Goal: Check status: Check status

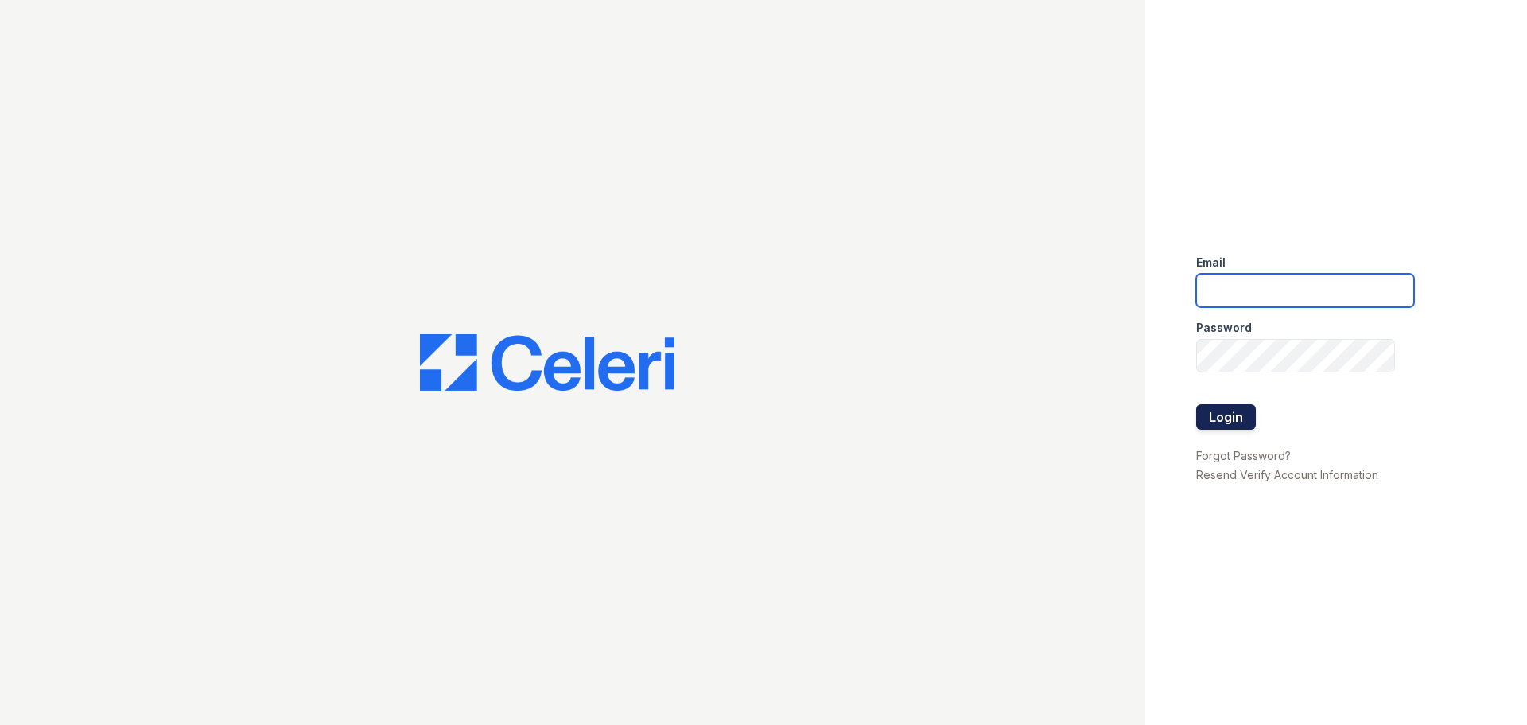
type input "renewmarinashores@trinity-pm.com"
click at [1231, 414] on button "Login" at bounding box center [1226, 416] width 60 height 25
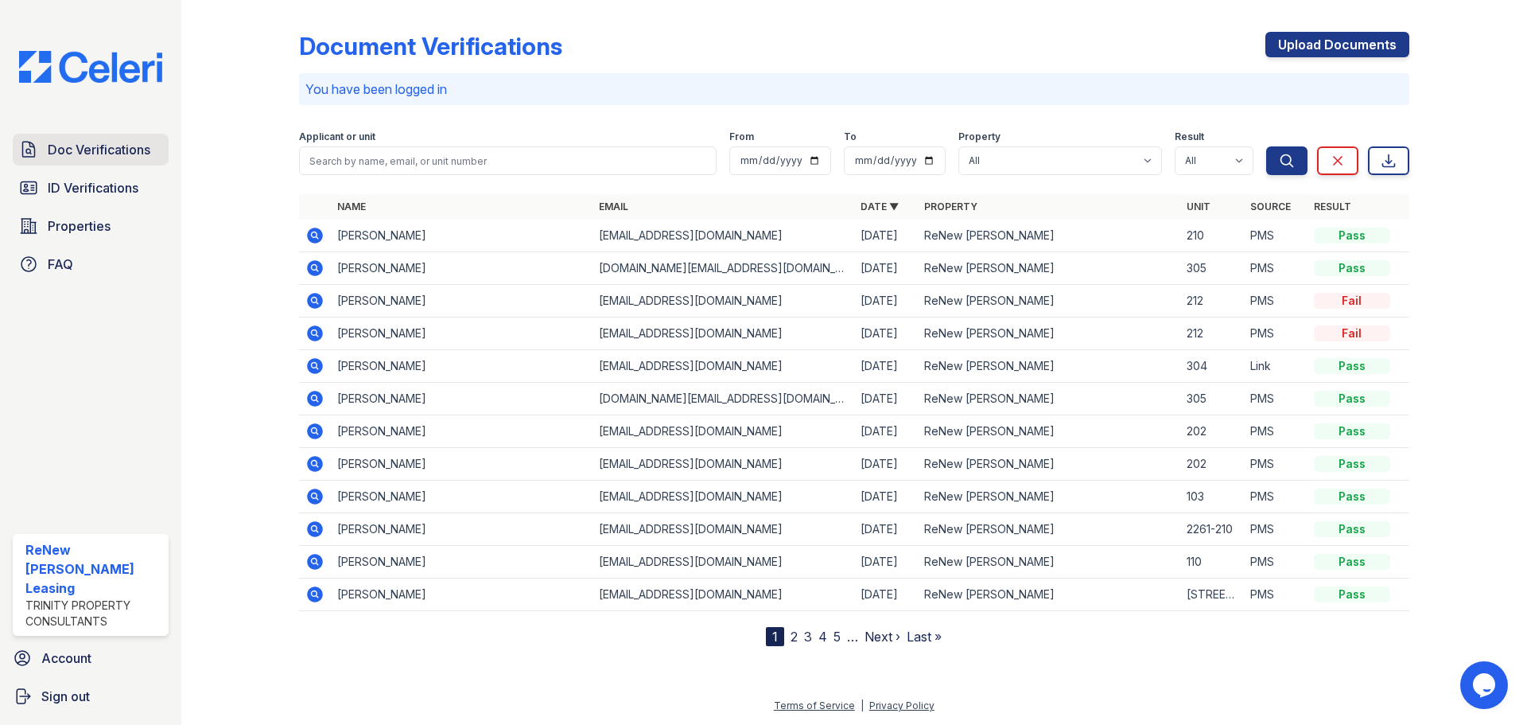
click at [87, 160] on link "Doc Verifications" at bounding box center [91, 150] width 156 height 32
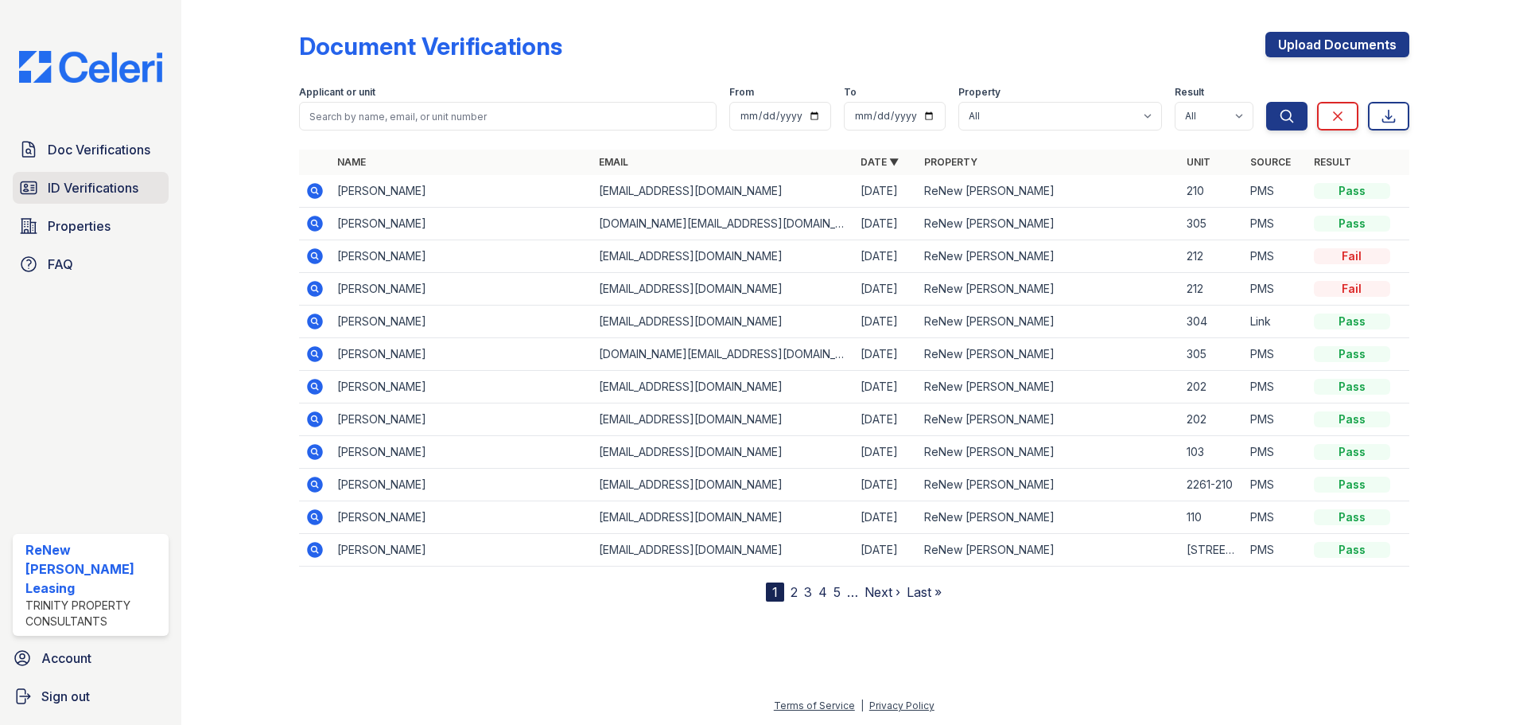
click at [89, 193] on span "ID Verifications" at bounding box center [93, 187] width 91 height 19
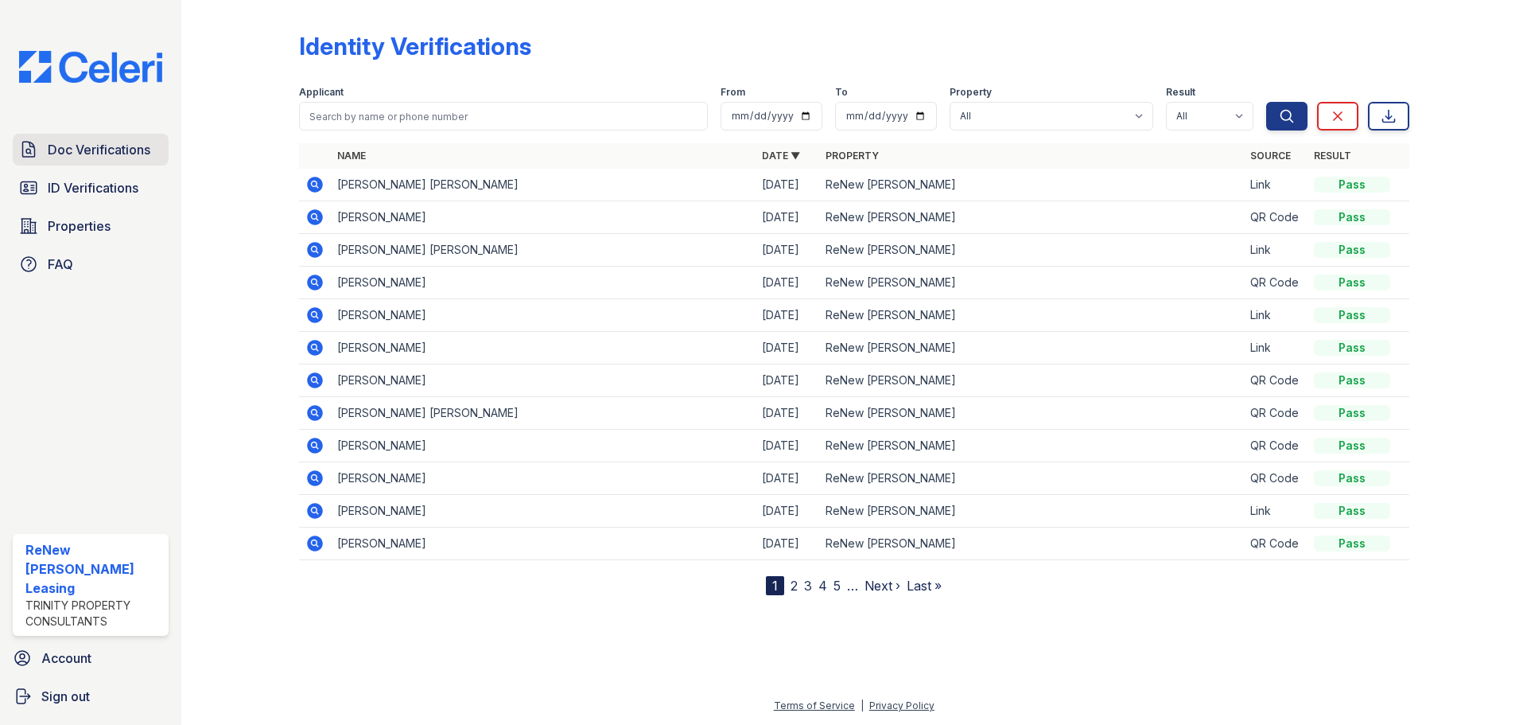
click at [91, 157] on span "Doc Verifications" at bounding box center [99, 149] width 103 height 19
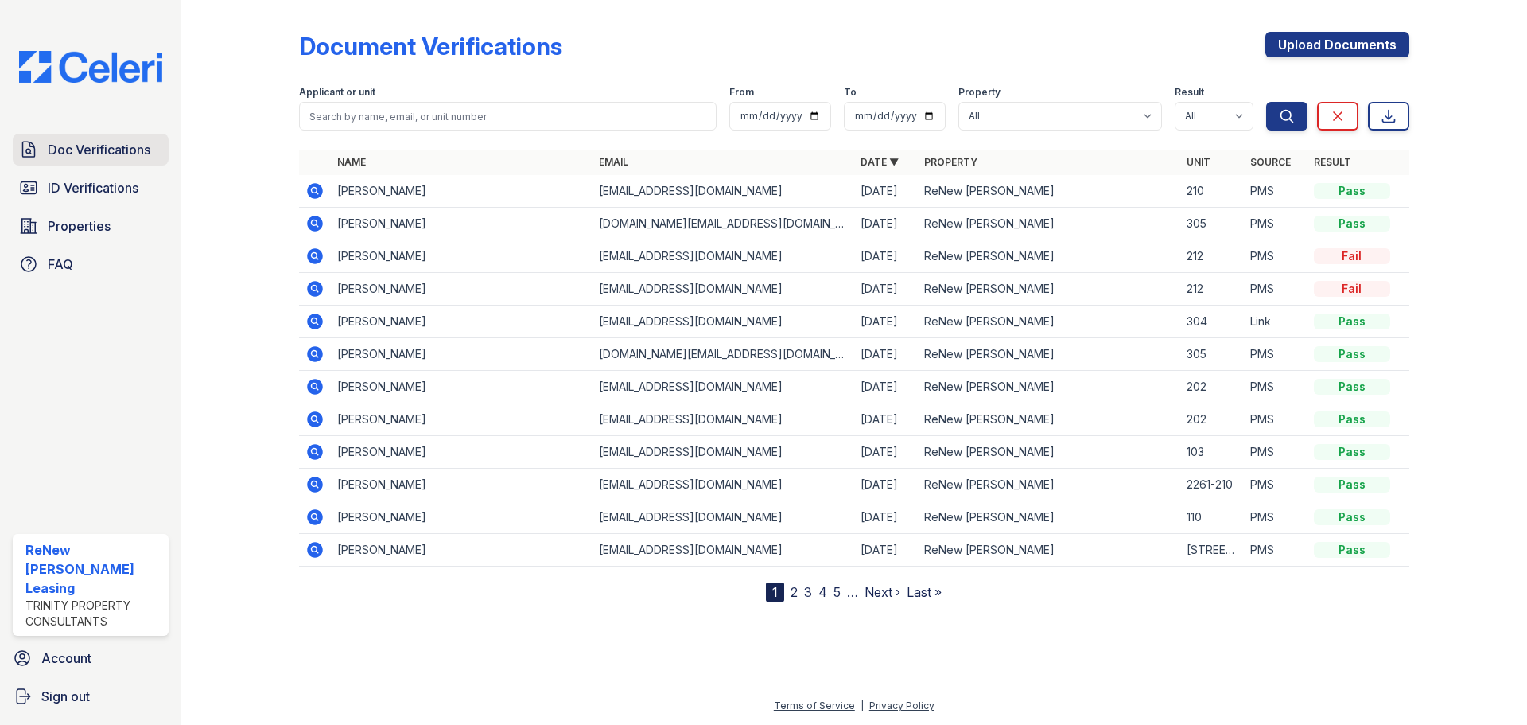
click at [54, 145] on span "Doc Verifications" at bounding box center [99, 149] width 103 height 19
click at [62, 189] on span "ID Verifications" at bounding box center [93, 187] width 91 height 19
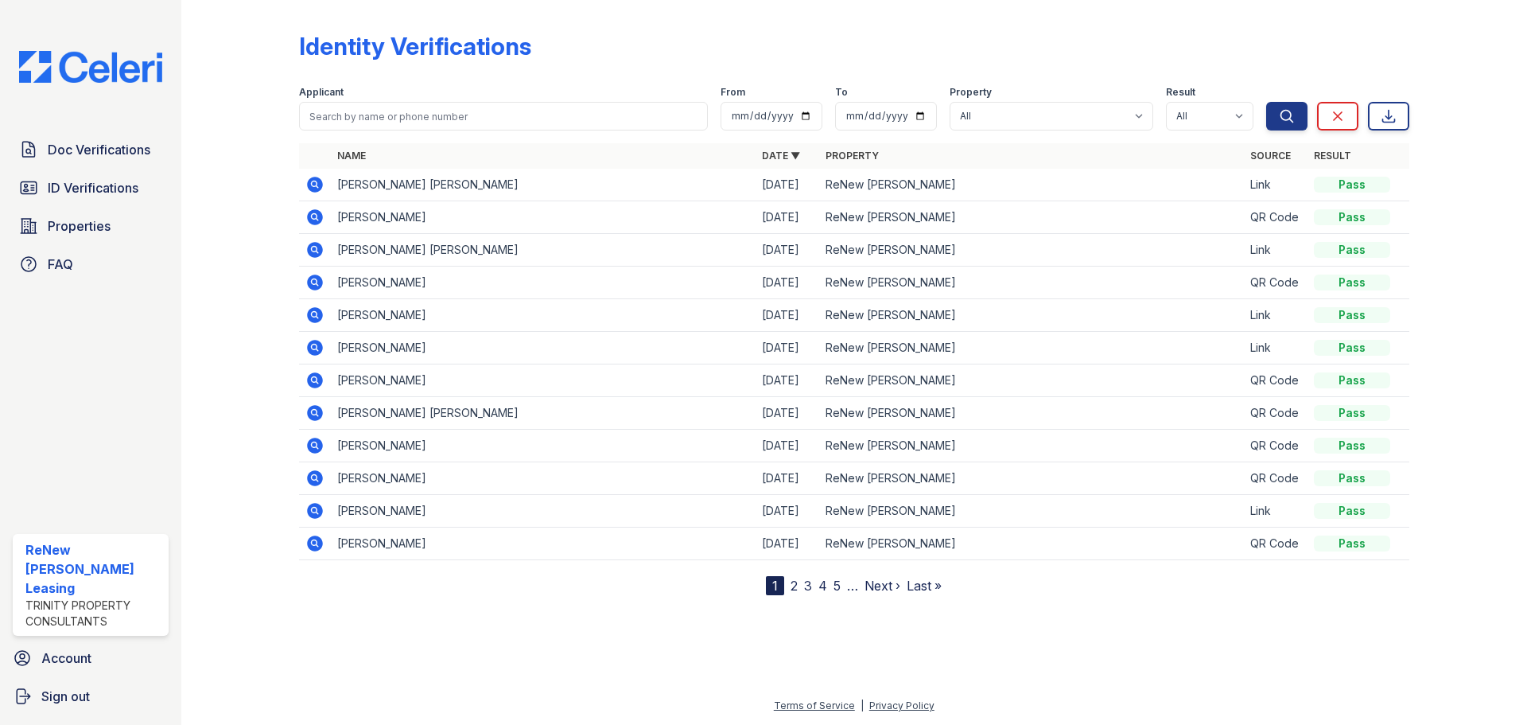
click at [314, 184] on icon at bounding box center [314, 183] width 4 height 4
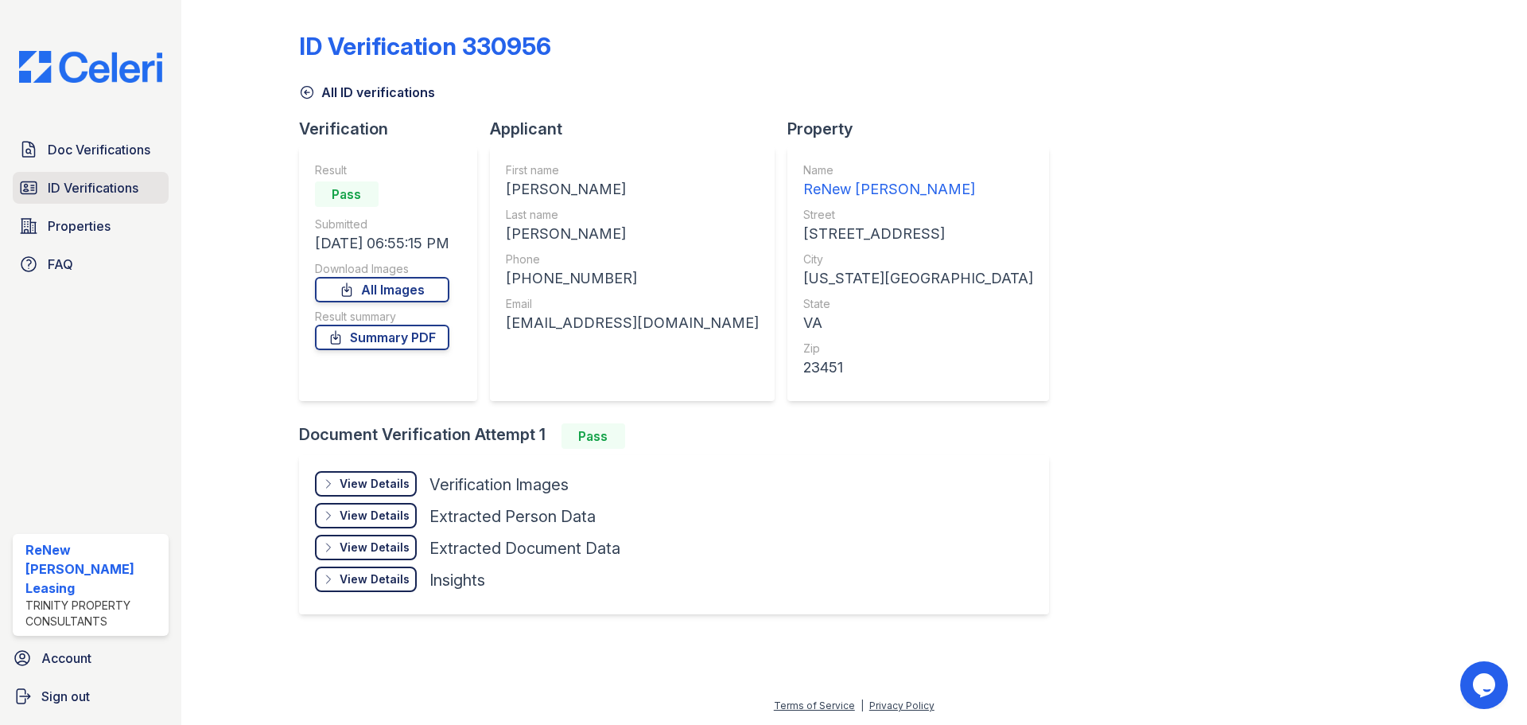
click at [83, 190] on span "ID Verifications" at bounding box center [93, 187] width 91 height 19
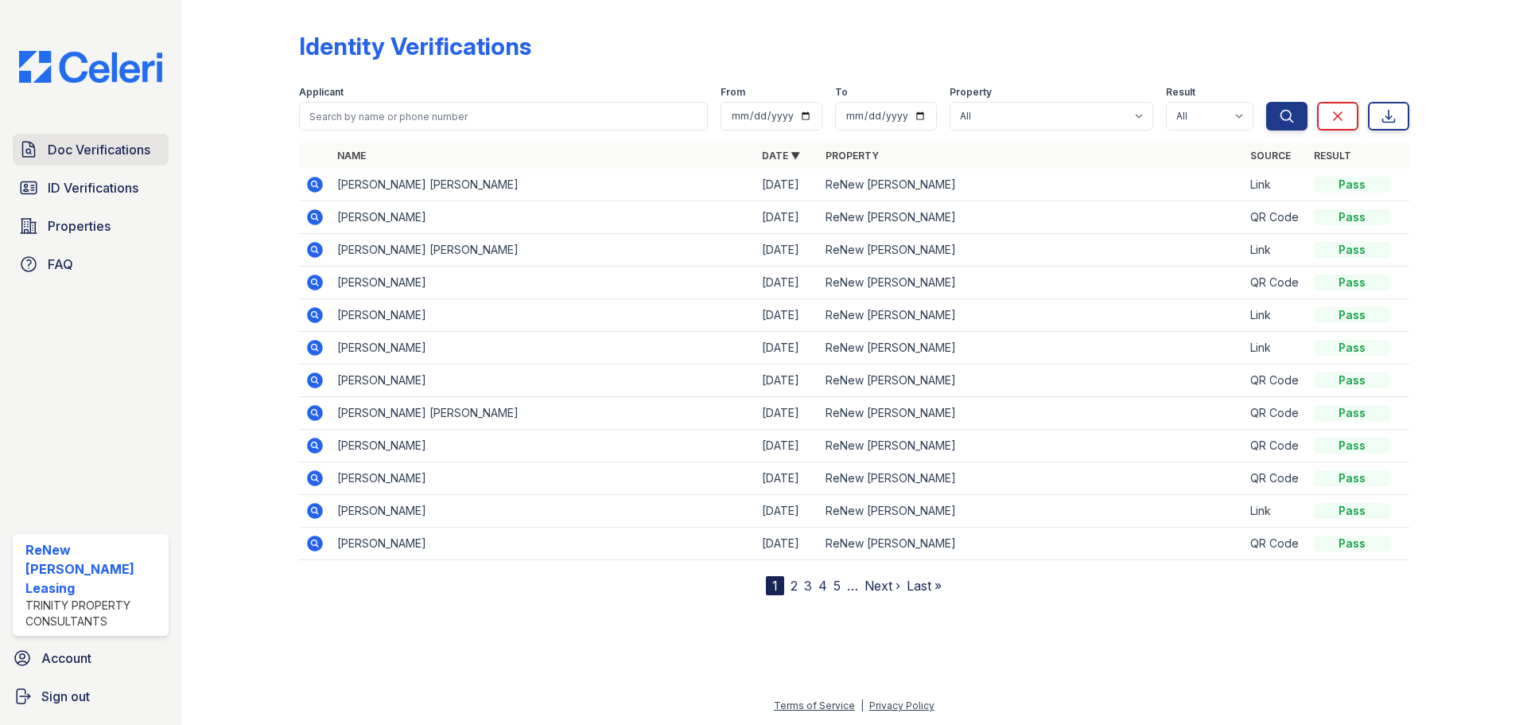
click at [95, 139] on link "Doc Verifications" at bounding box center [91, 150] width 156 height 32
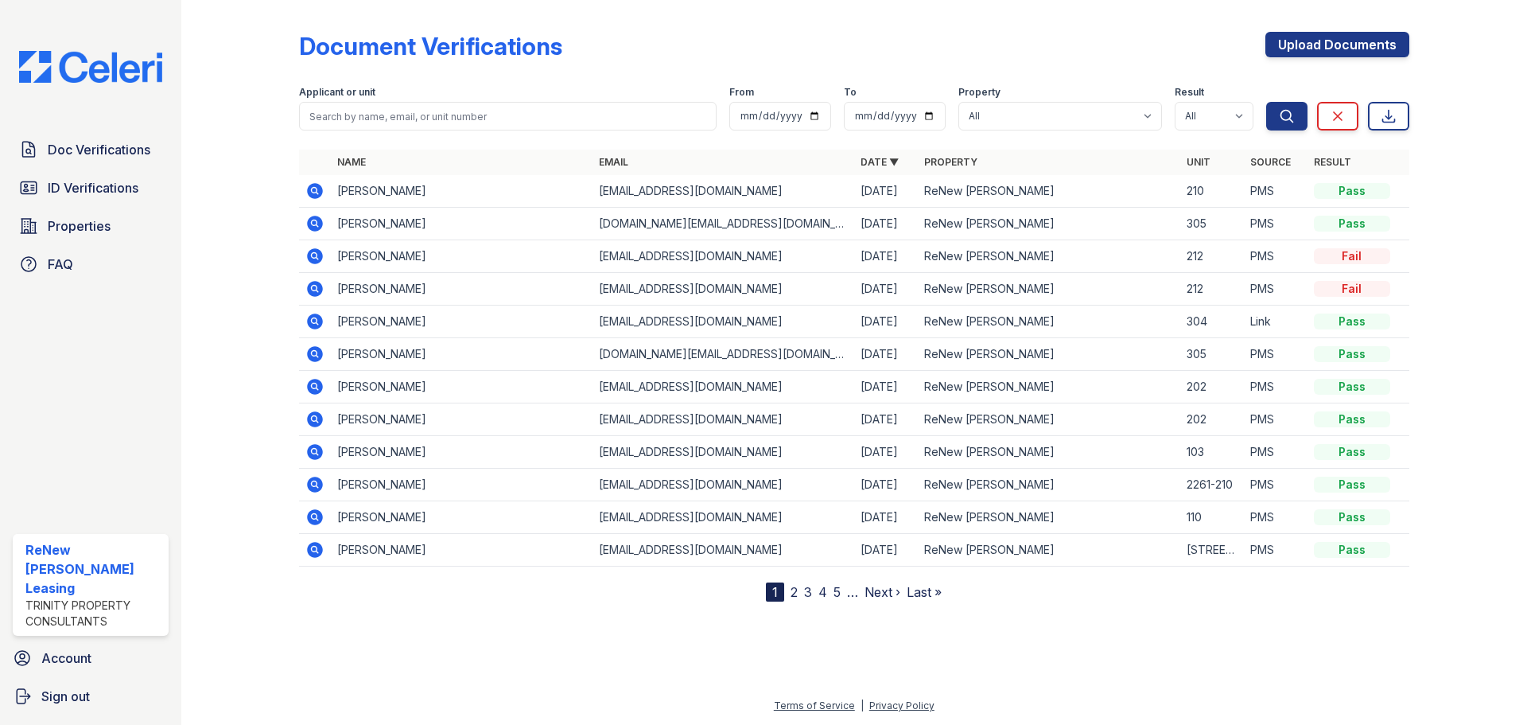
click at [317, 195] on icon at bounding box center [315, 191] width 16 height 16
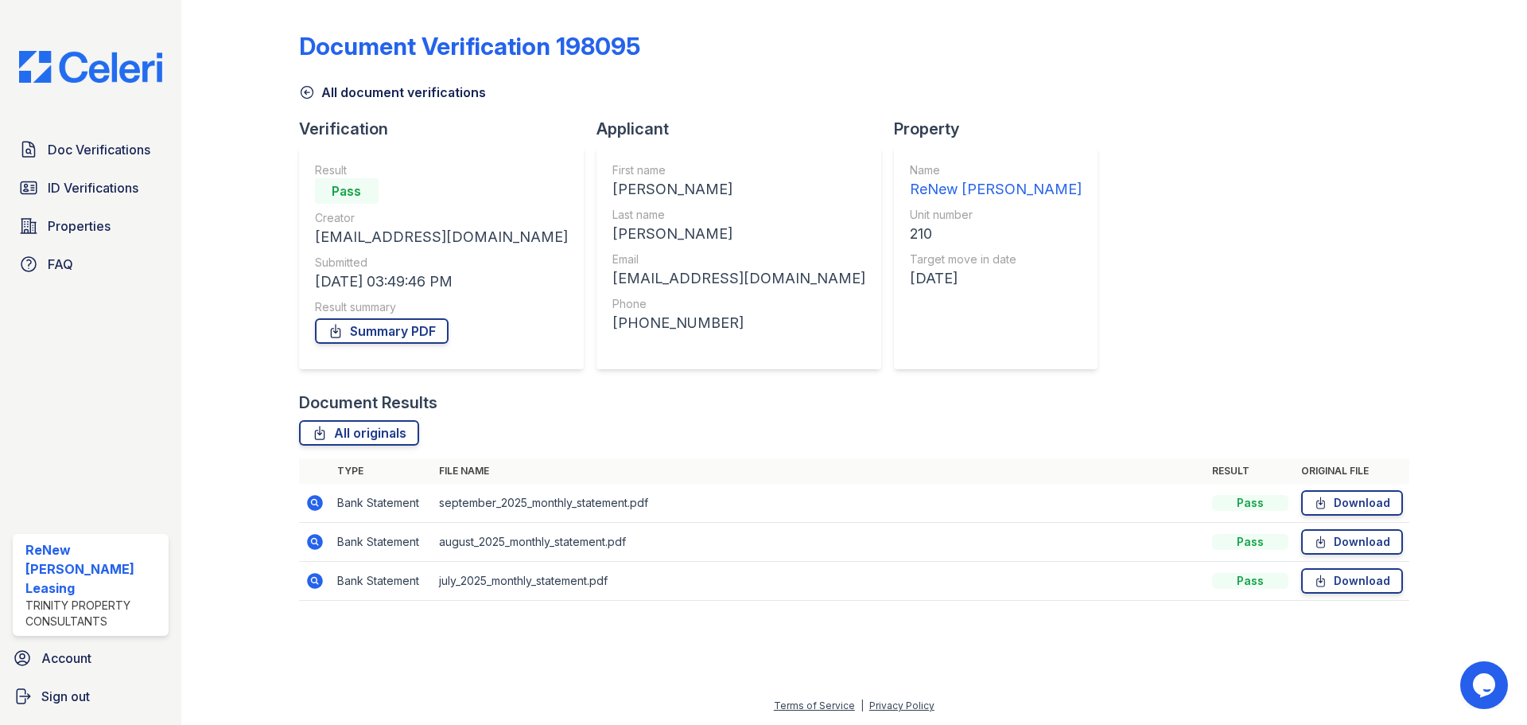
click at [316, 504] on icon at bounding box center [314, 502] width 19 height 19
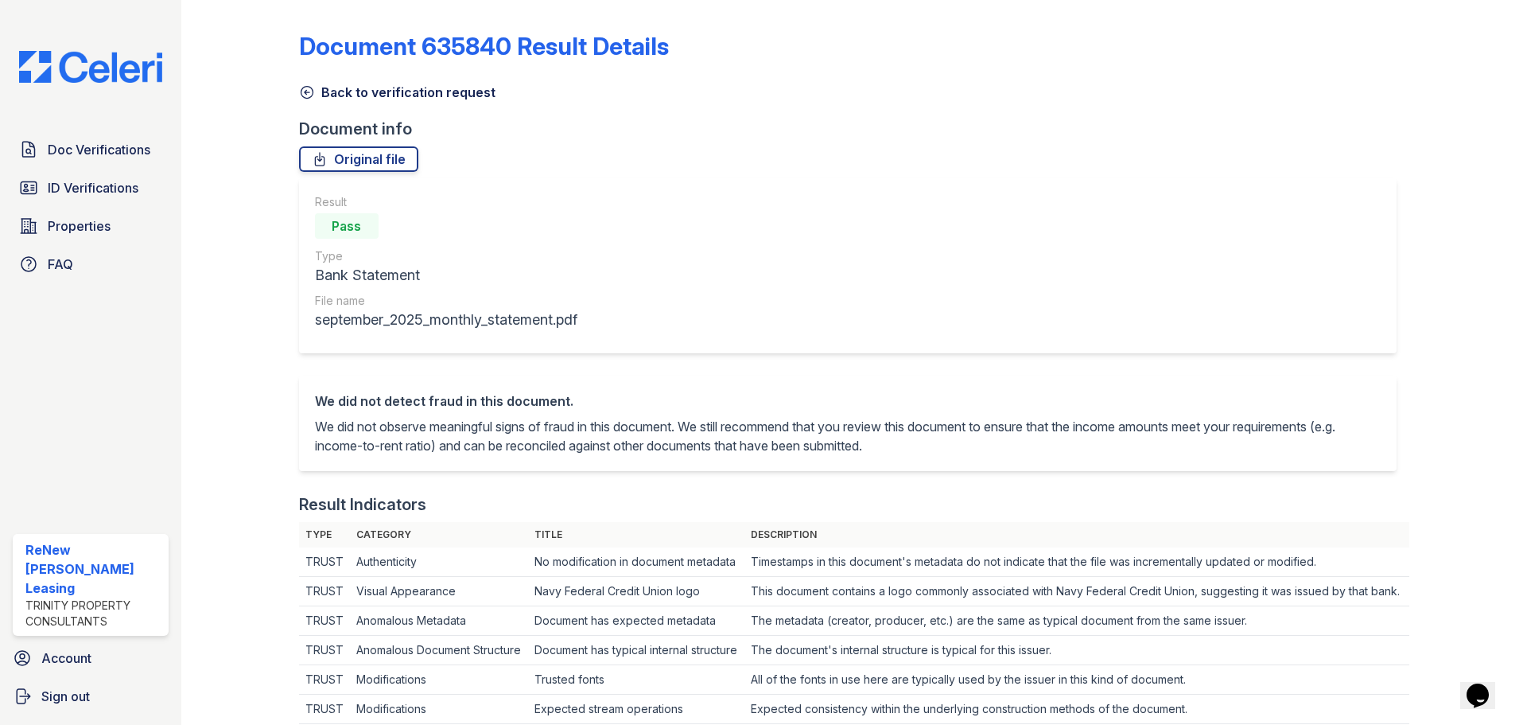
click at [322, 89] on link "Back to verification request" at bounding box center [397, 92] width 196 height 19
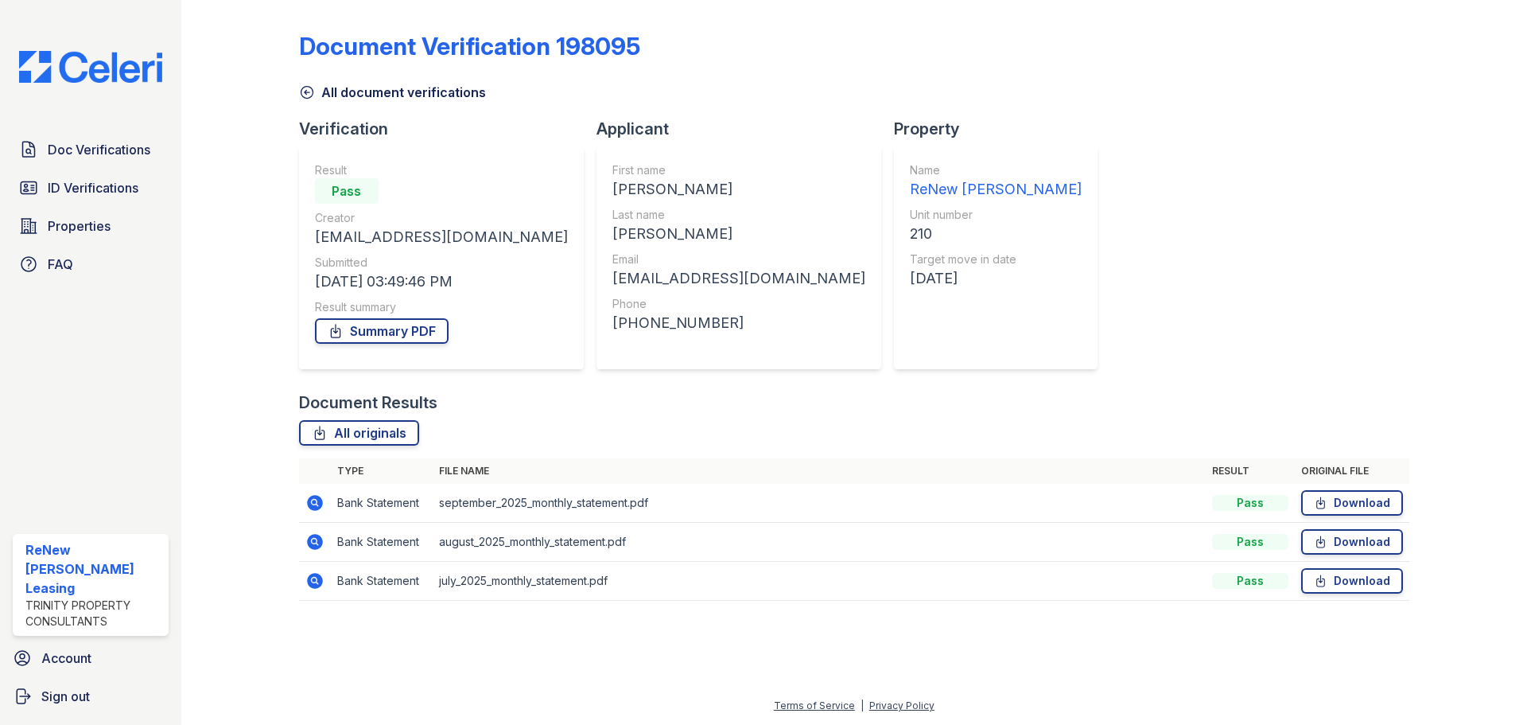
click at [317, 550] on icon at bounding box center [314, 541] width 19 height 19
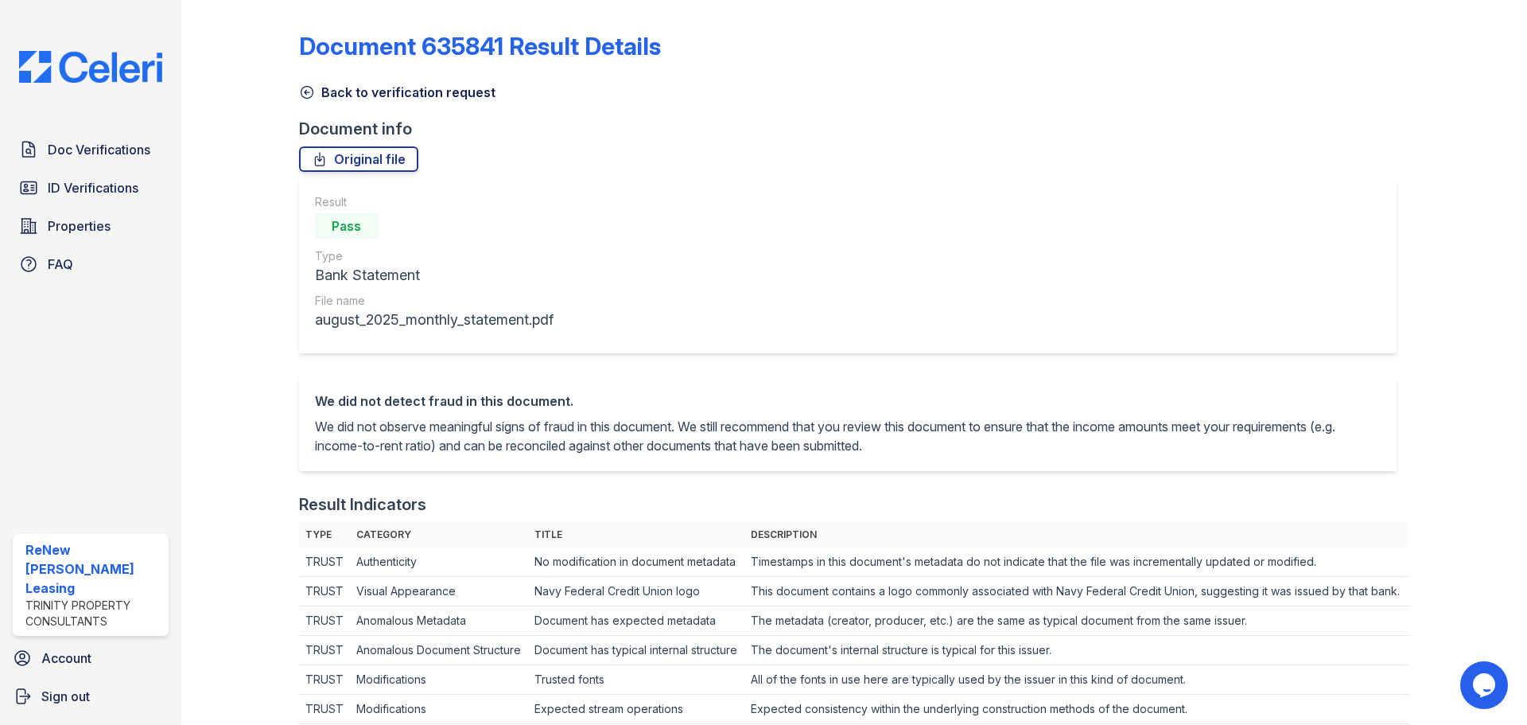
click at [305, 91] on icon at bounding box center [307, 93] width 12 height 12
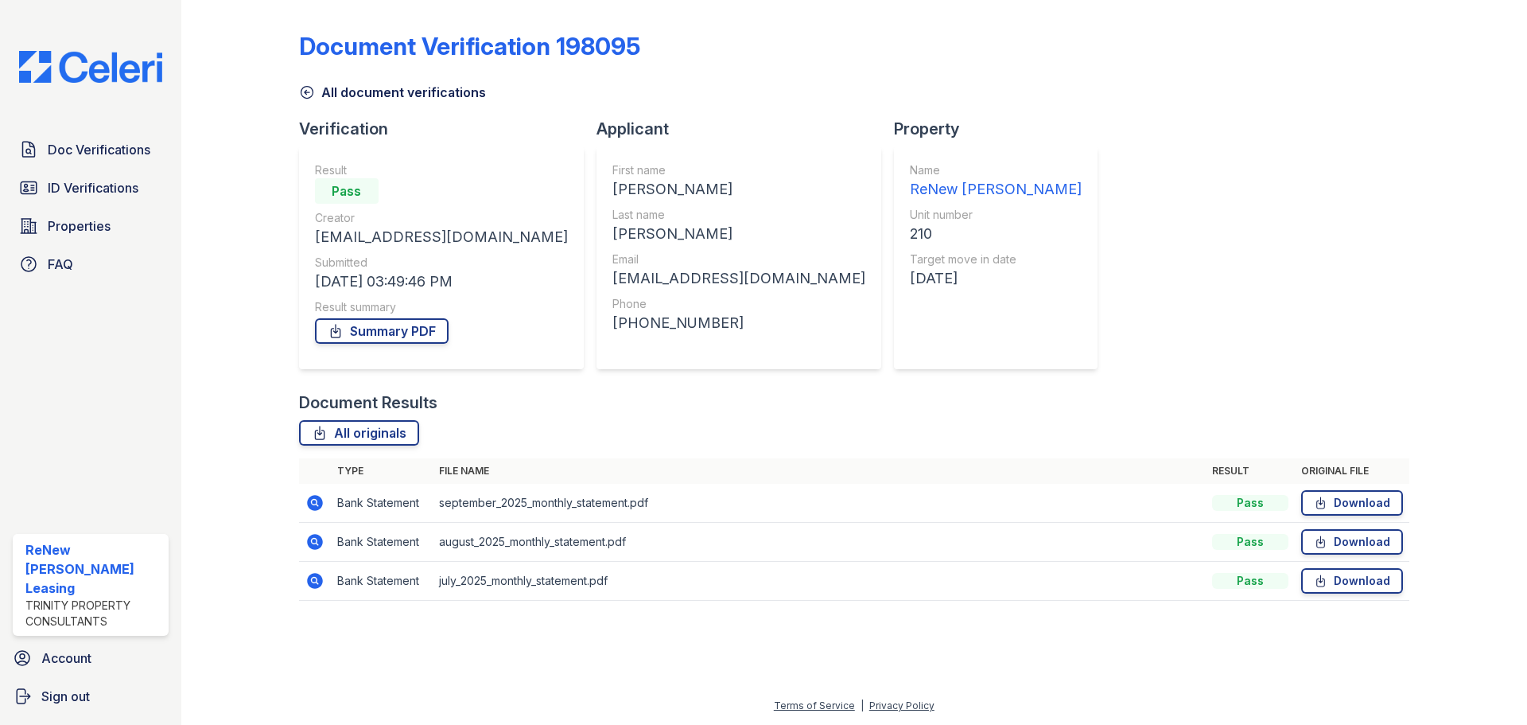
click at [315, 585] on icon at bounding box center [315, 581] width 16 height 16
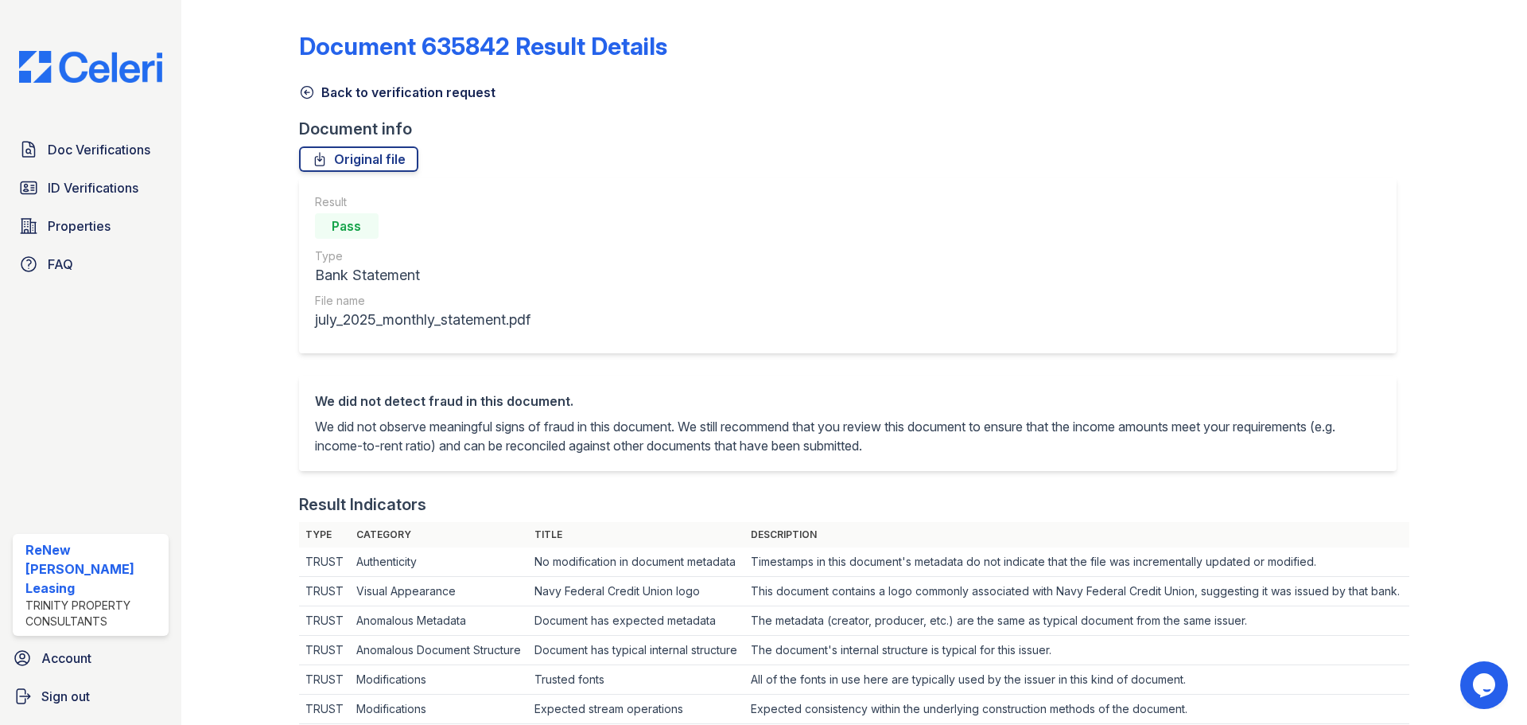
click at [317, 90] on link "Back to verification request" at bounding box center [397, 92] width 196 height 19
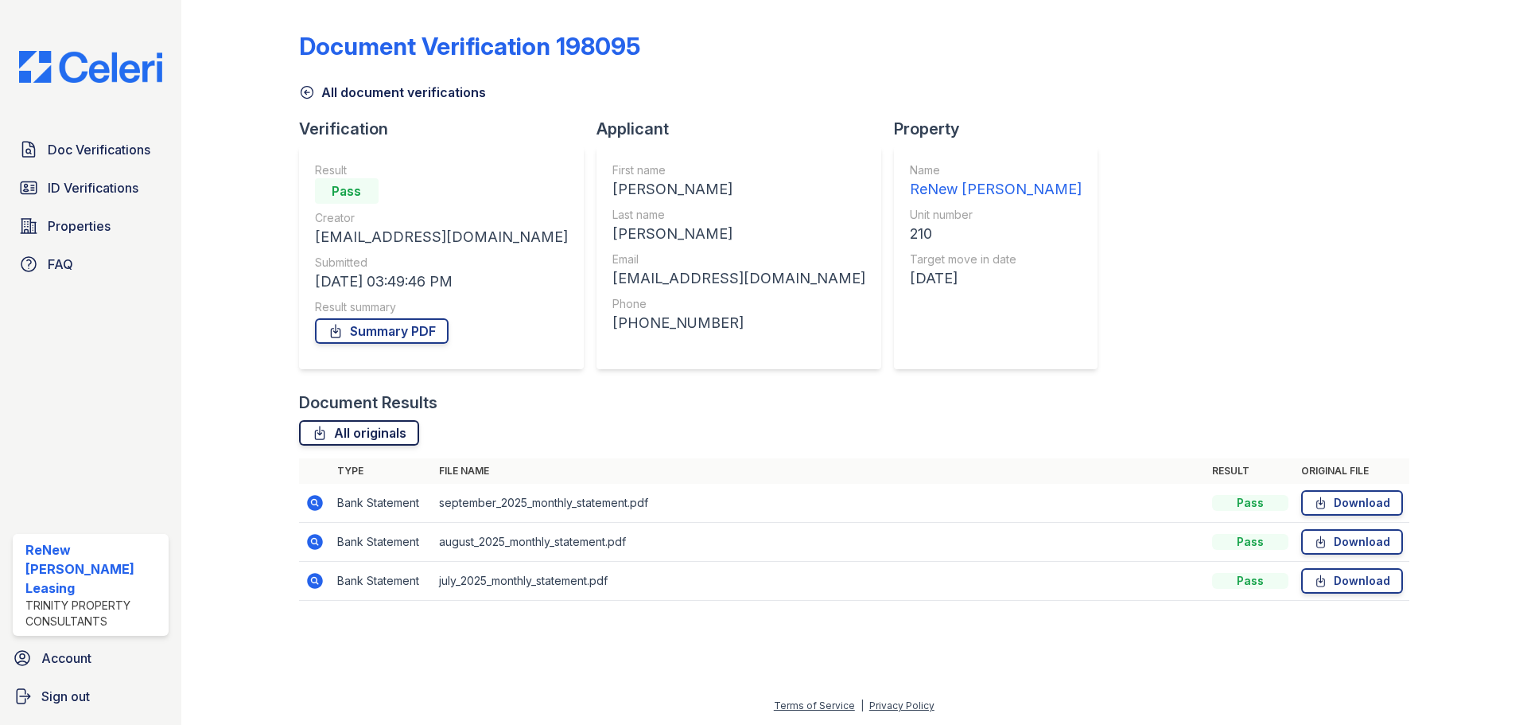
click at [353, 434] on link "All originals" at bounding box center [359, 432] width 120 height 25
click at [353, 344] on div "Summary PDF" at bounding box center [441, 331] width 253 height 32
click at [357, 330] on link "Summary PDF" at bounding box center [382, 330] width 134 height 25
click at [371, 329] on link "Summary PDF" at bounding box center [382, 330] width 134 height 25
click at [404, 330] on link "Summary PDF" at bounding box center [382, 330] width 134 height 25
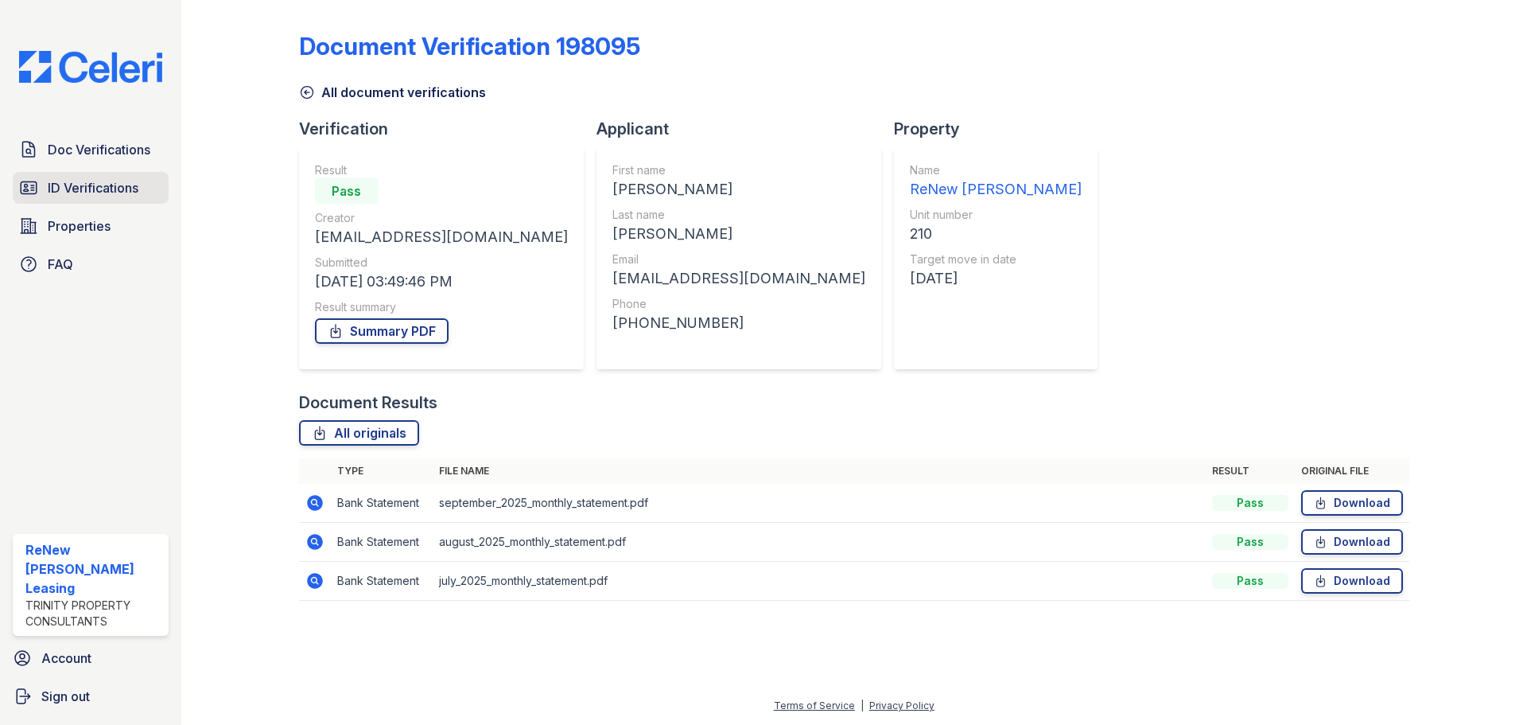
click at [91, 198] on link "ID Verifications" at bounding box center [91, 188] width 156 height 32
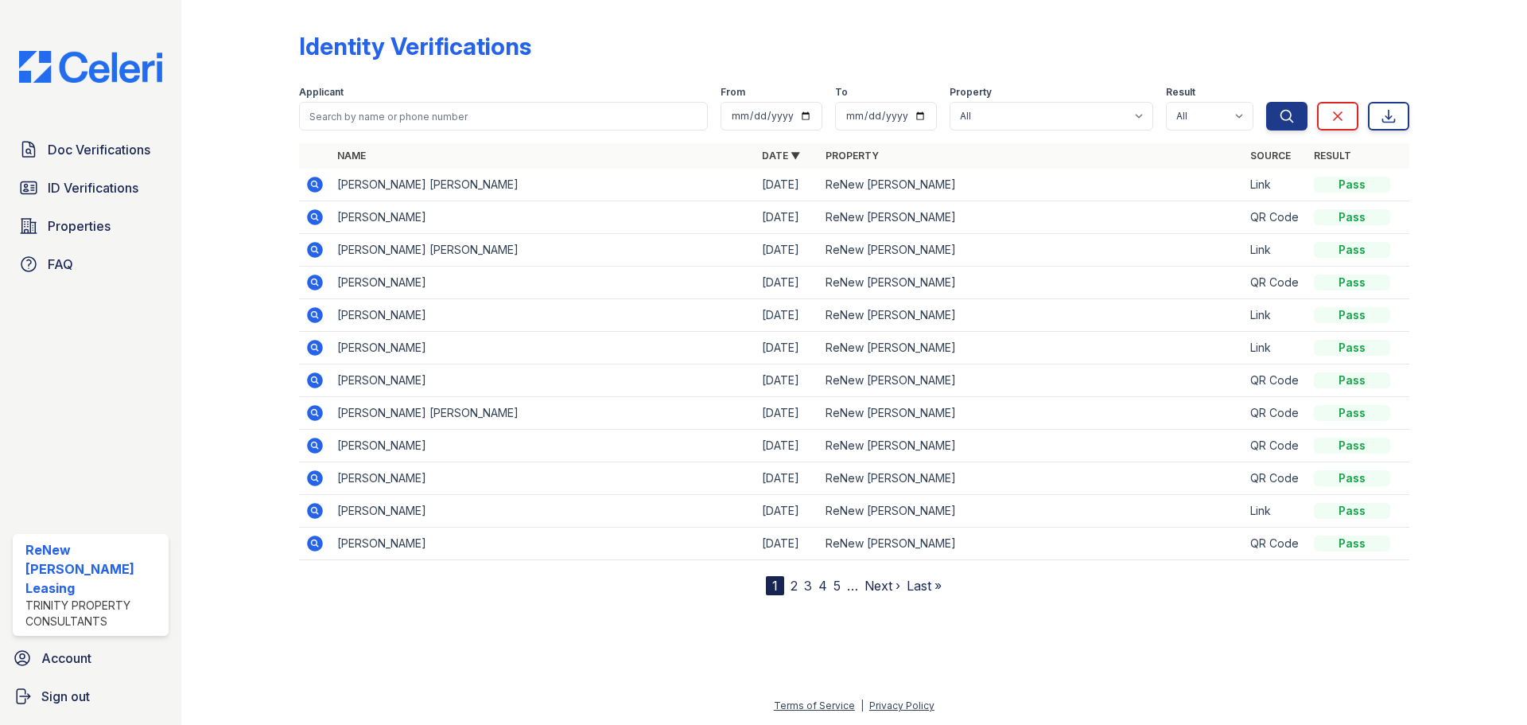
click at [313, 245] on icon at bounding box center [315, 250] width 16 height 16
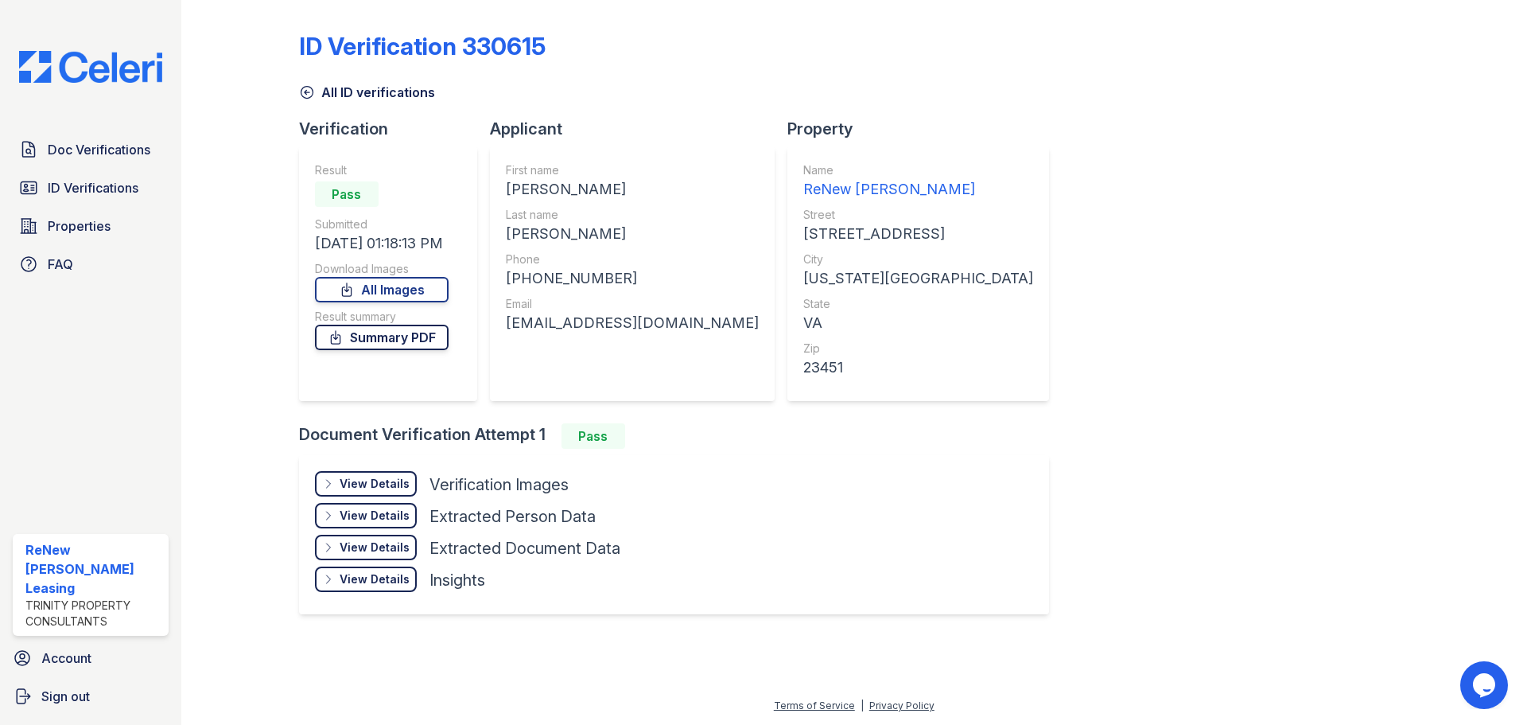
click at [381, 342] on link "Summary PDF" at bounding box center [382, 337] width 134 height 25
click at [384, 479] on div "View Details" at bounding box center [375, 484] width 70 height 16
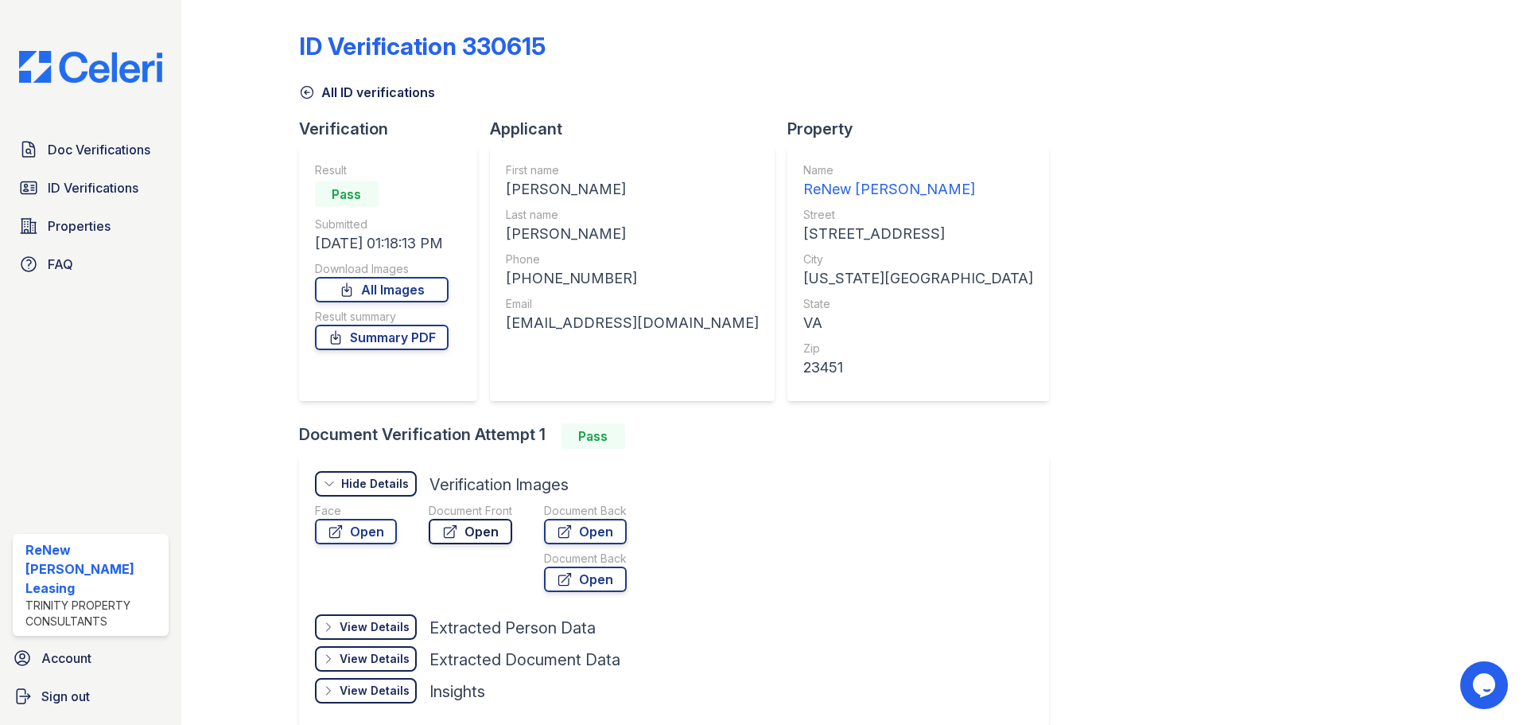
click at [484, 531] on link "Open" at bounding box center [471, 531] width 84 height 25
